Goal: Task Accomplishment & Management: Manage account settings

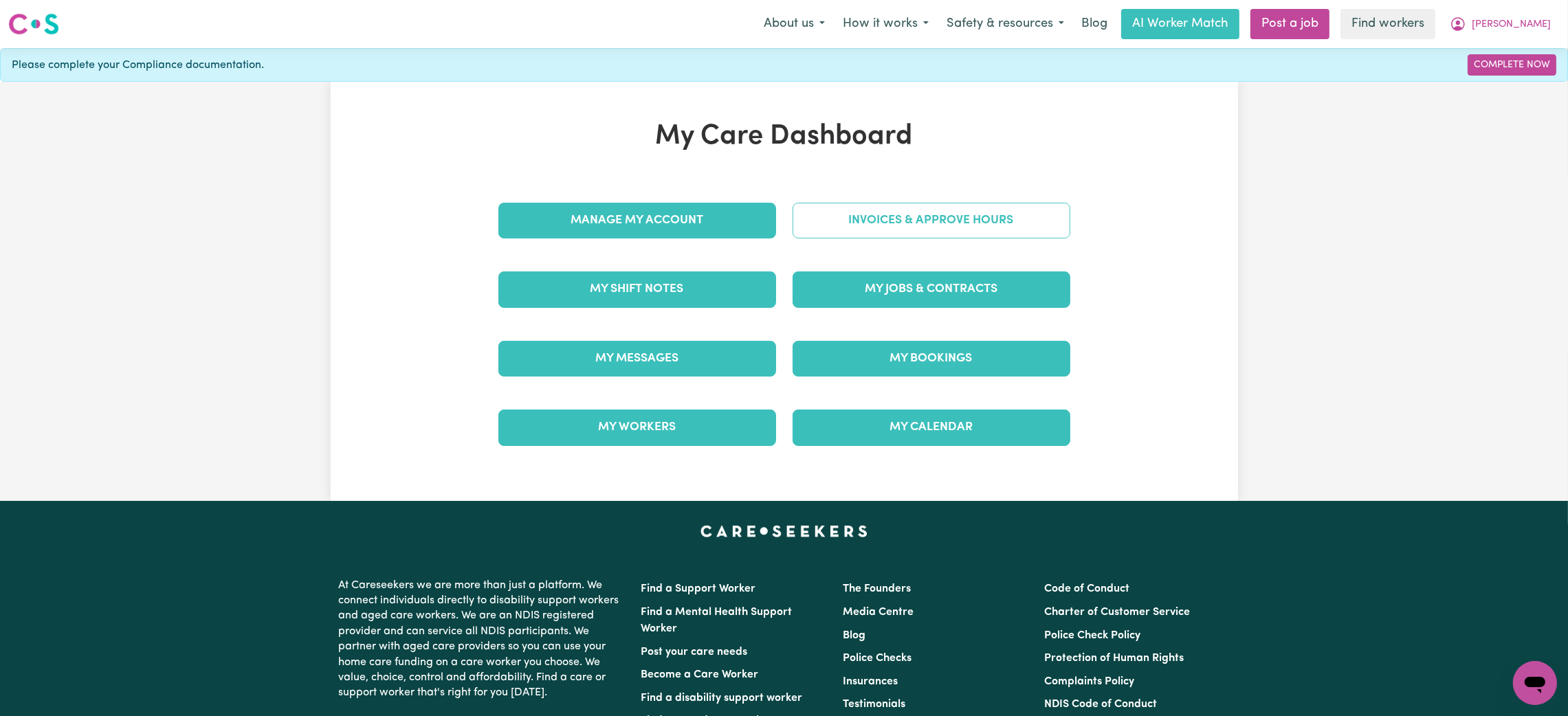
click at [870, 235] on link "Invoices & Approve Hours" at bounding box center [931, 221] width 277 height 36
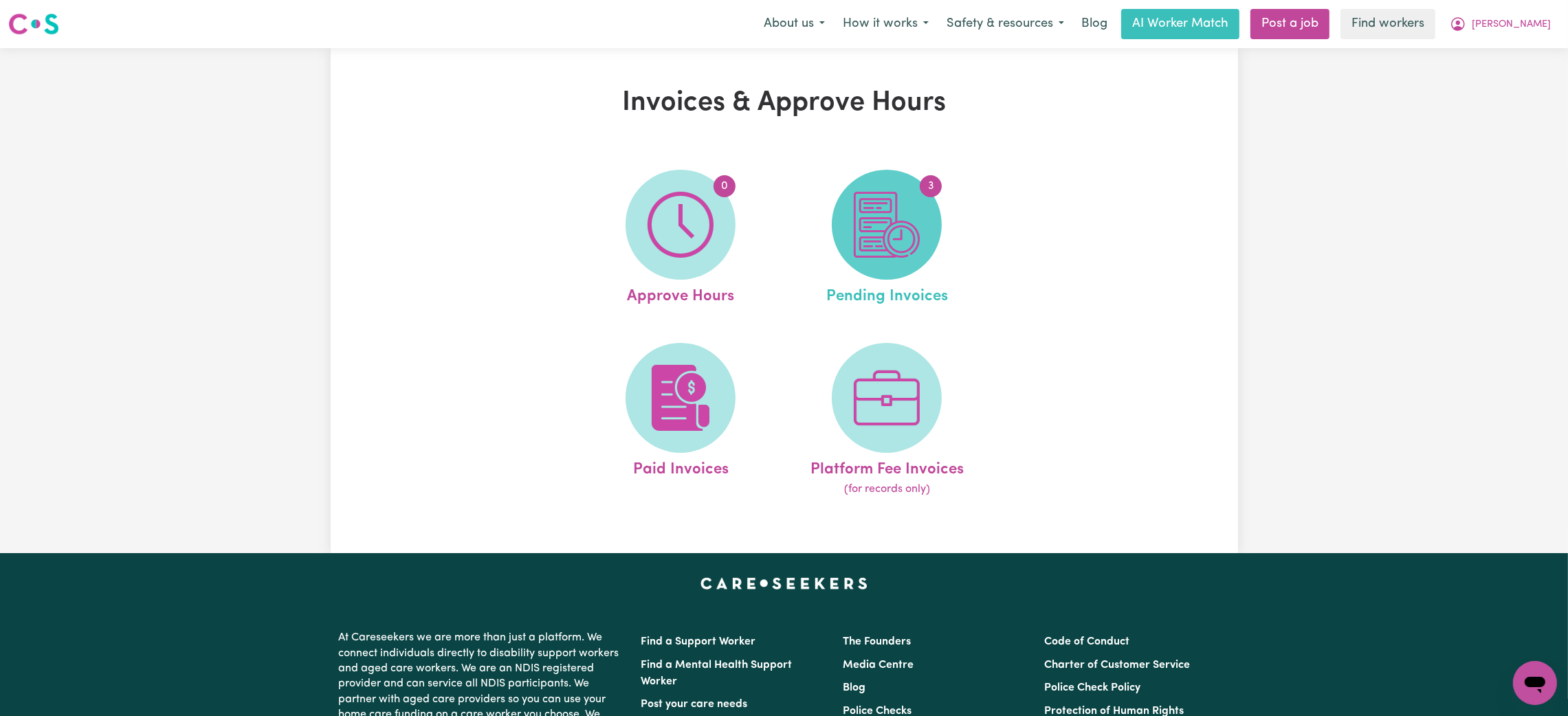
click at [881, 241] on img at bounding box center [886, 224] width 66 height 66
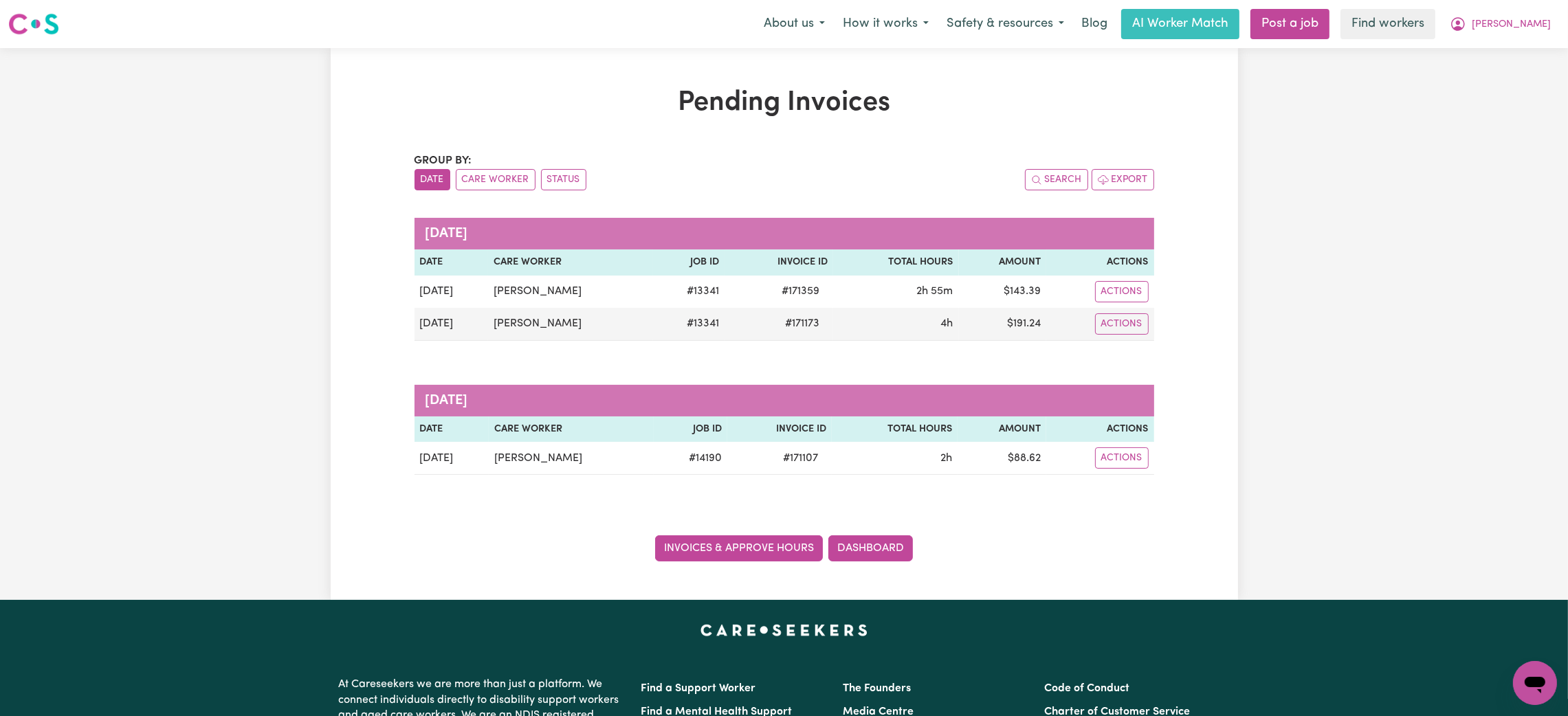
click at [766, 549] on link "Invoices & Approve Hours" at bounding box center [739, 547] width 168 height 27
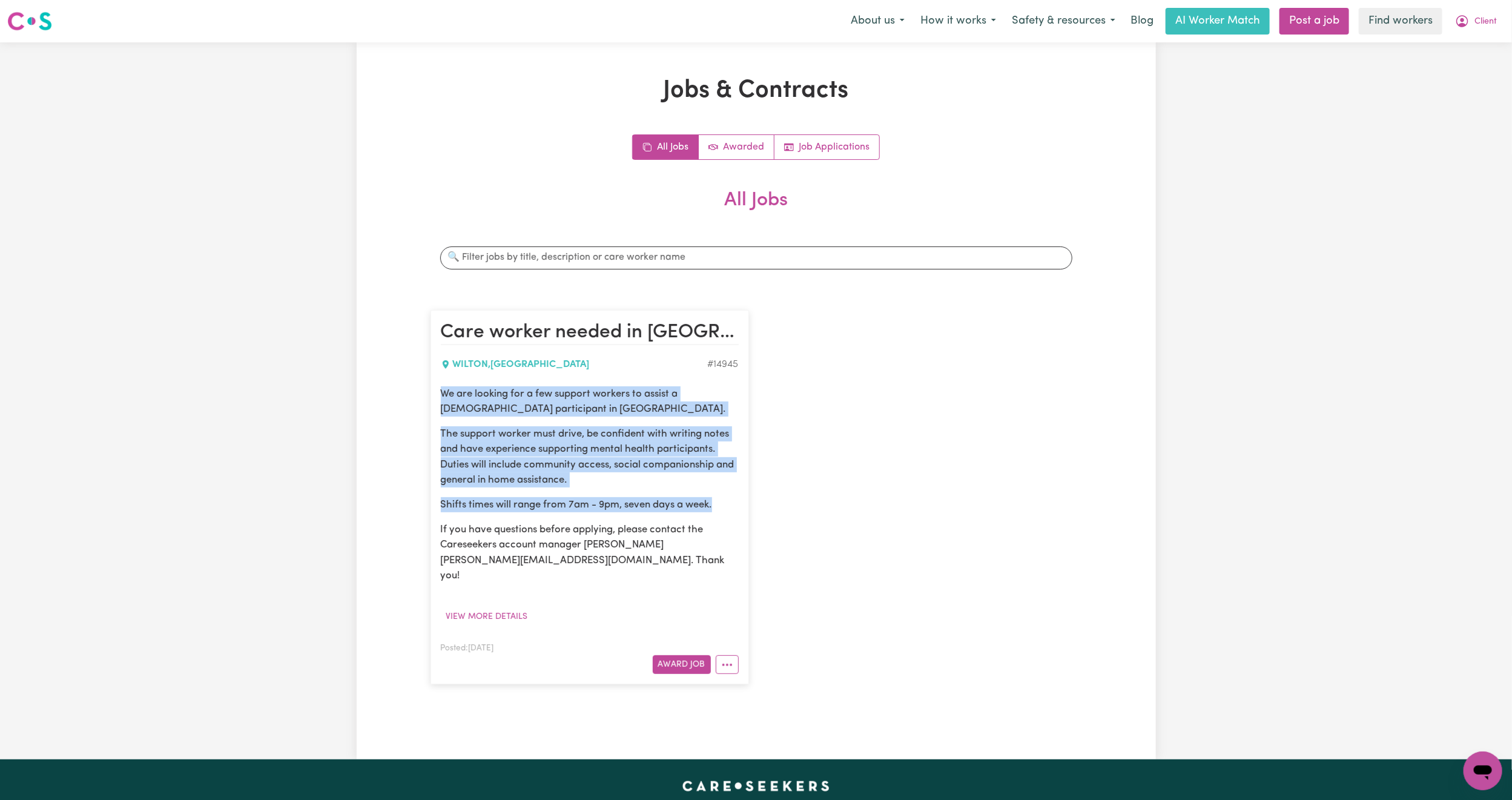
click at [1492, 20] on span "Client" at bounding box center [1486, 22] width 23 height 14
click at [1458, 69] on link "Logout" at bounding box center [1456, 69] width 96 height 23
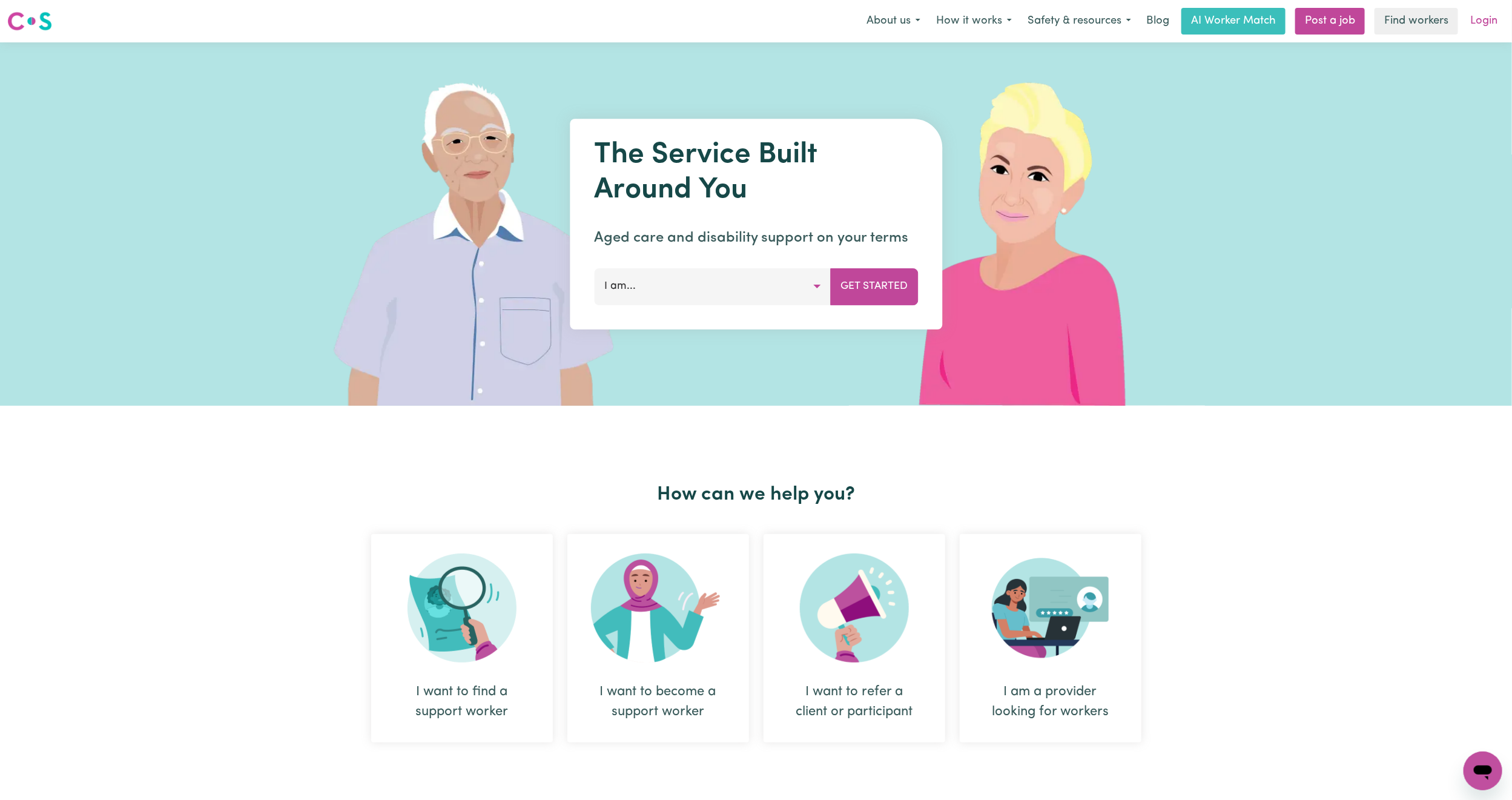
click at [1480, 18] on link "Login" at bounding box center [1483, 20] width 41 height 26
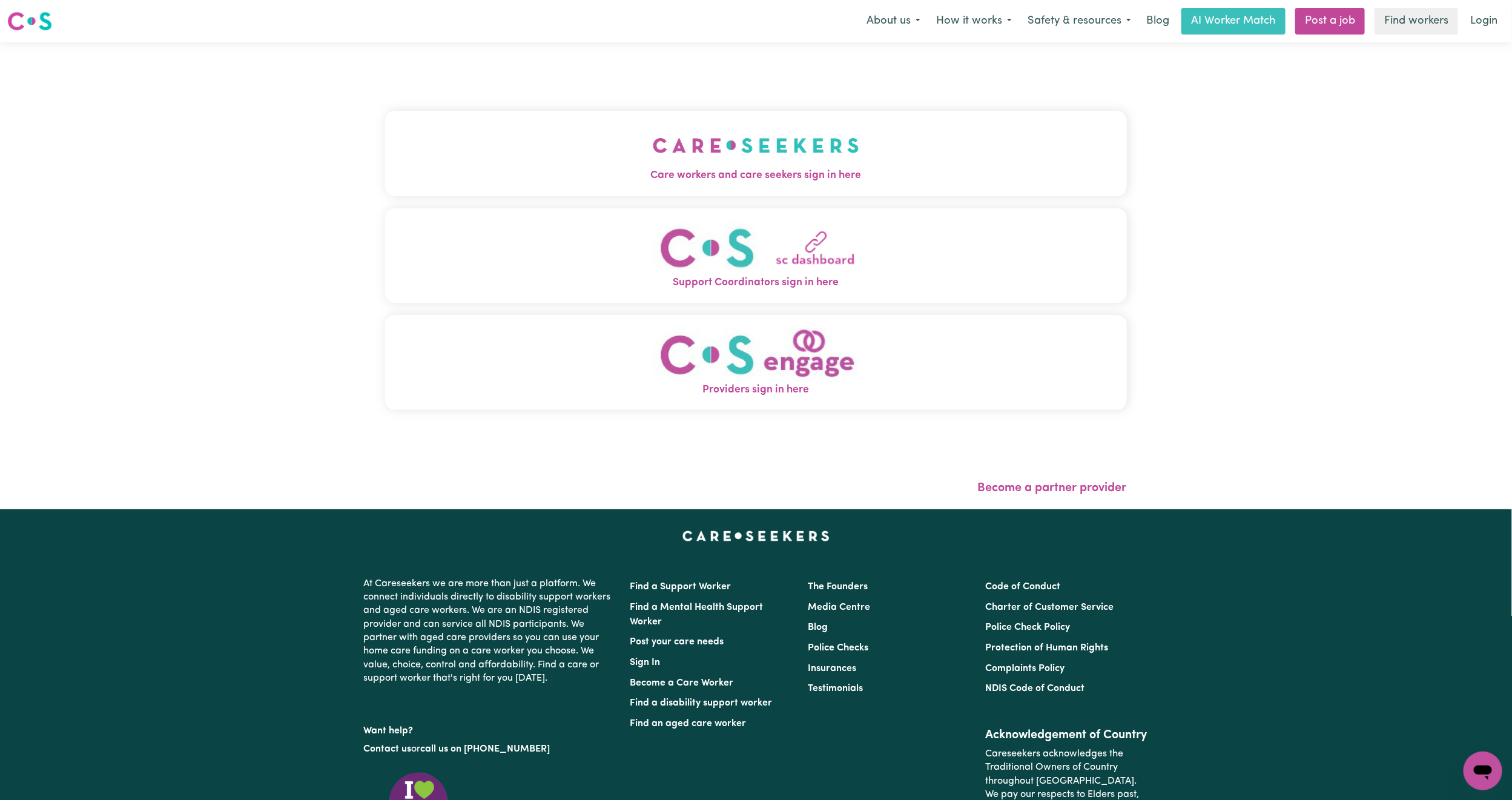
click at [653, 158] on img "Care workers and care seekers sign in here" at bounding box center [756, 145] width 207 height 44
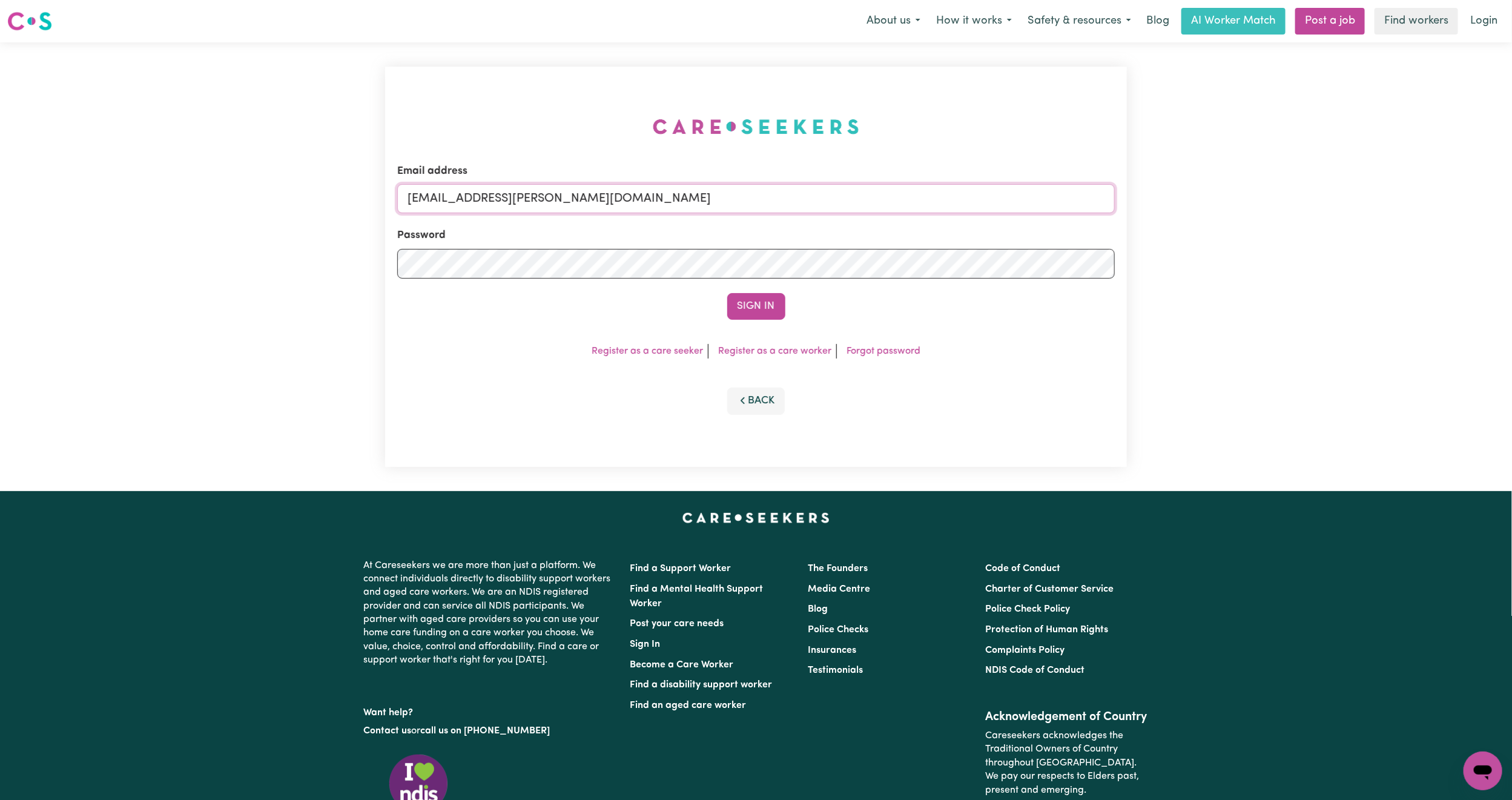
paste input "[EMAIL_ADDRESS][DOMAIN_NAME]"
drag, startPoint x: 471, startPoint y: 198, endPoint x: 858, endPoint y: 237, distance: 389.0
click at [858, 237] on form "Email address [EMAIL_ADDRESS][PERSON_NAME][DOMAIN_NAME] Password Sign In" at bounding box center [756, 241] width 717 height 156
type input "superuser~[EMAIL_ADDRESS][DOMAIN_NAME]"
click at [742, 302] on button "Sign In" at bounding box center [756, 306] width 58 height 26
